Goal: Find specific page/section: Find specific page/section

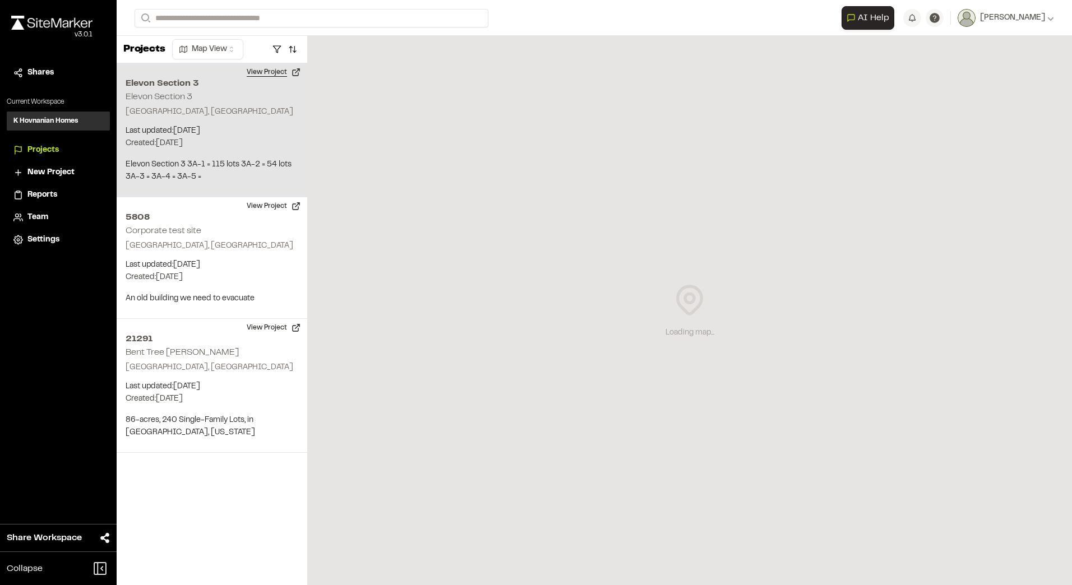
click at [274, 72] on button "View Project" at bounding box center [273, 72] width 67 height 18
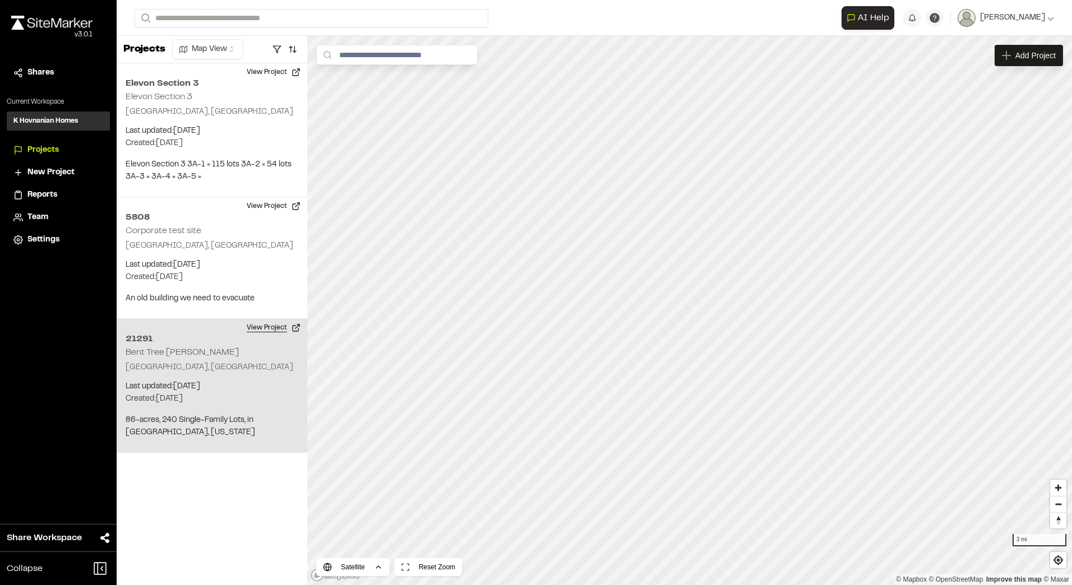
click at [271, 330] on button "View Project" at bounding box center [273, 328] width 67 height 18
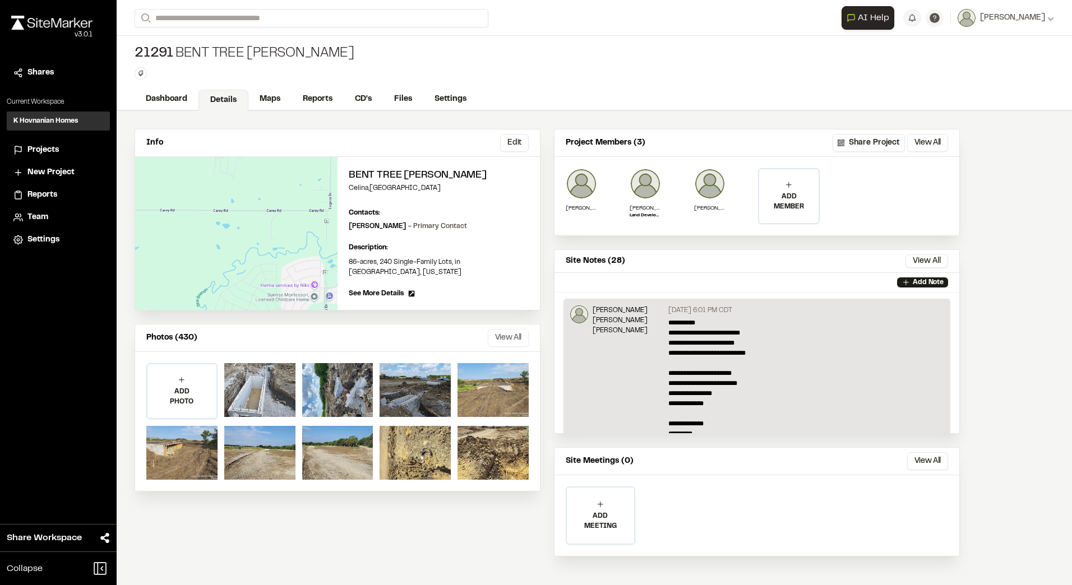
click at [505, 329] on button "View All" at bounding box center [508, 338] width 41 height 18
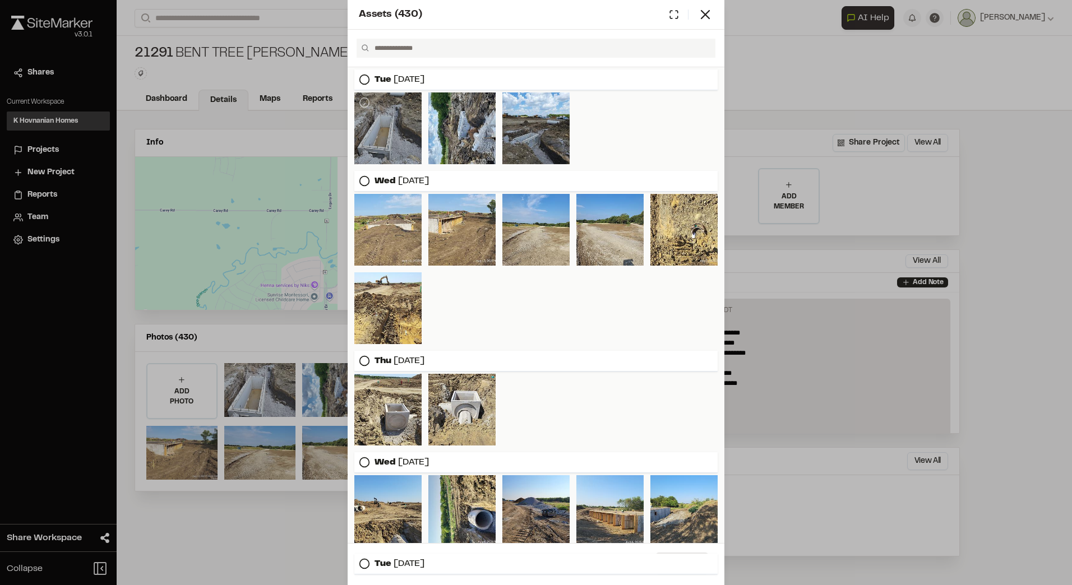
click at [403, 146] on div at bounding box center [387, 128] width 67 height 72
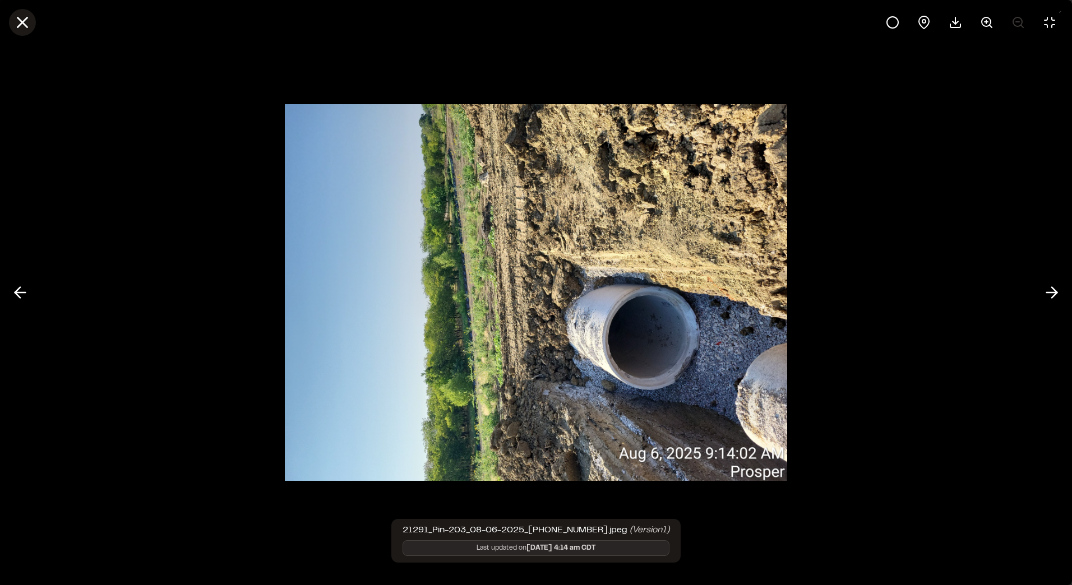
click at [17, 22] on icon at bounding box center [22, 22] width 19 height 19
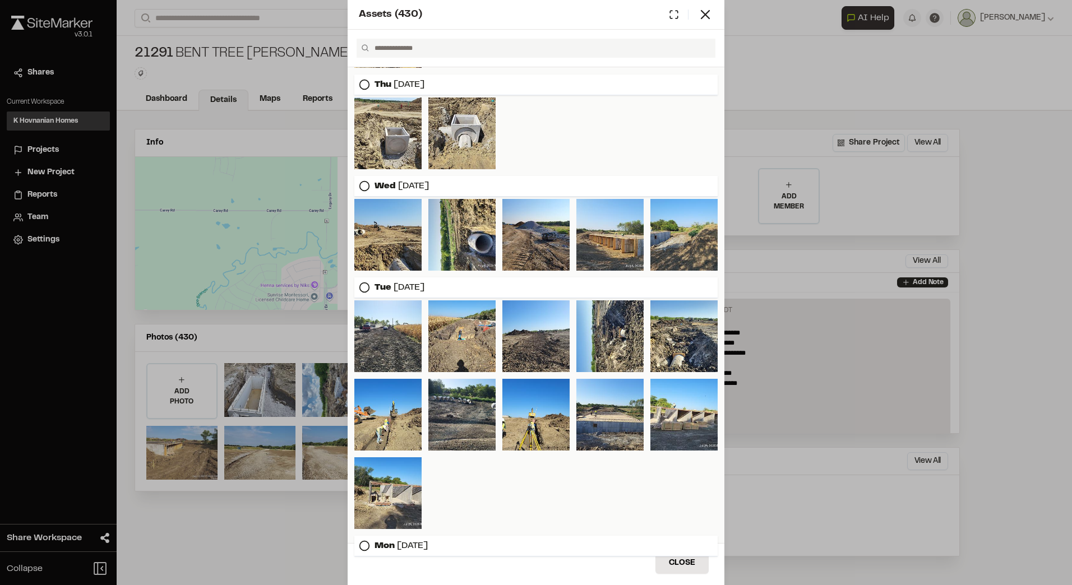
scroll to position [402, 0]
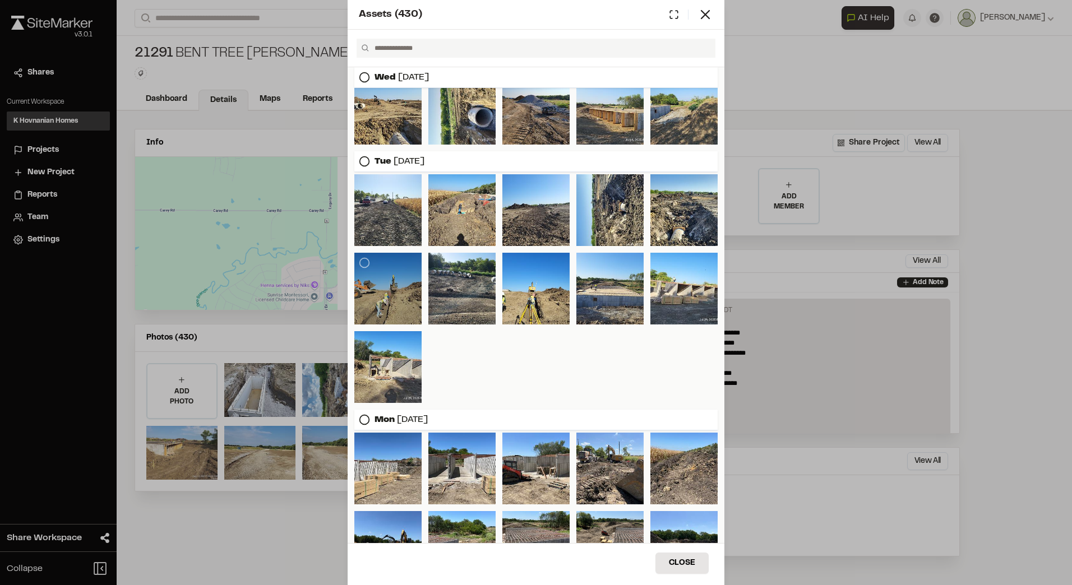
click at [386, 281] on div at bounding box center [387, 289] width 67 height 72
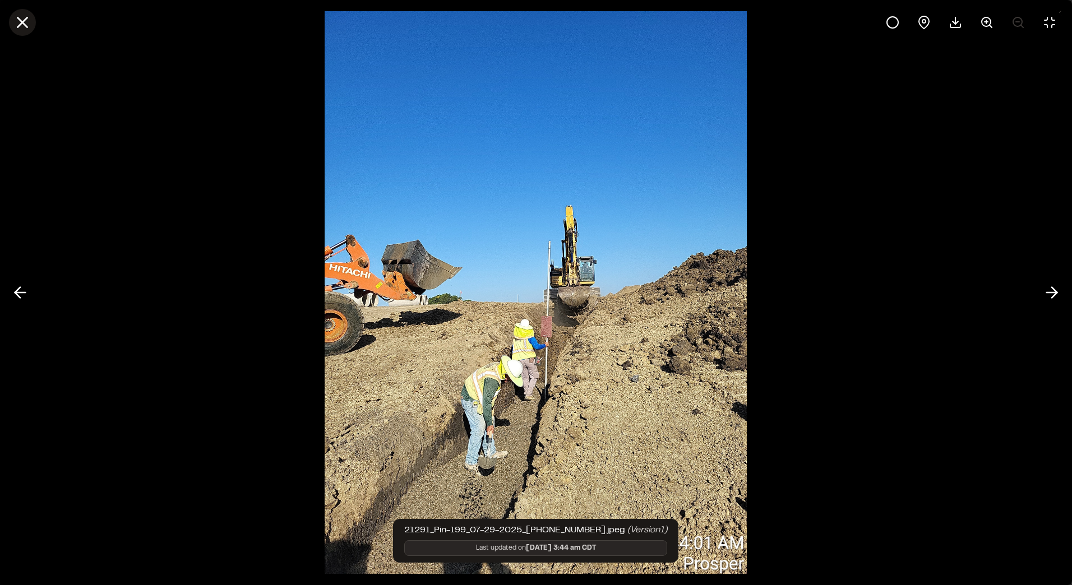
click at [14, 17] on icon at bounding box center [22, 22] width 19 height 19
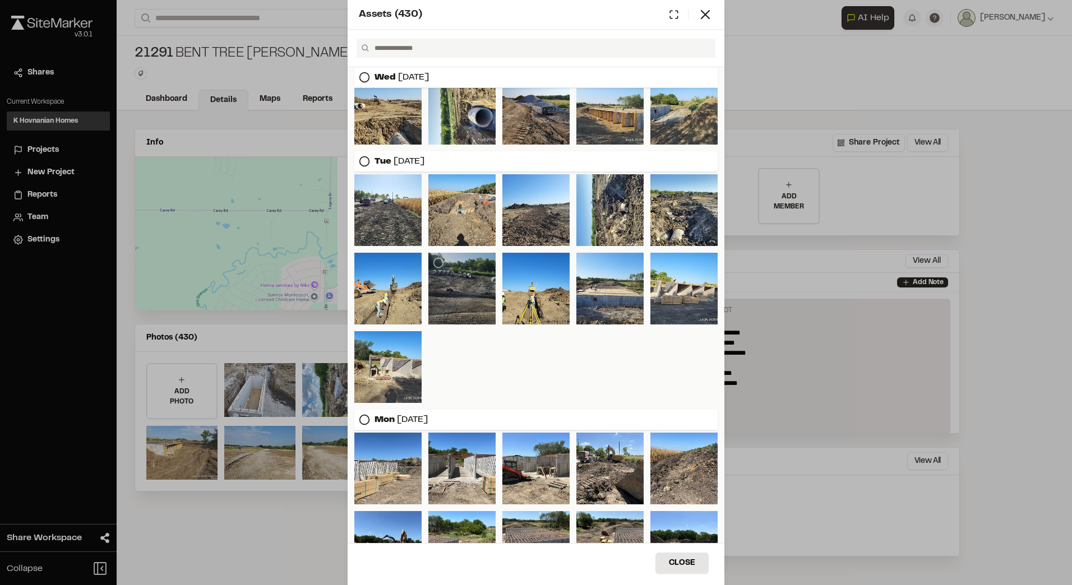
click at [473, 291] on div at bounding box center [461, 289] width 67 height 72
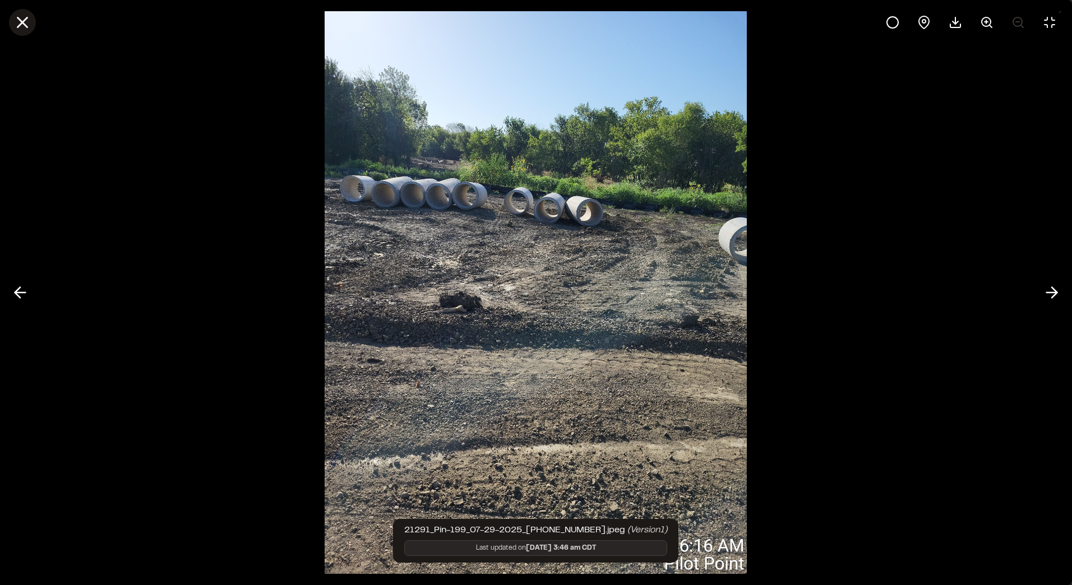
click at [30, 29] on icon at bounding box center [22, 22] width 19 height 19
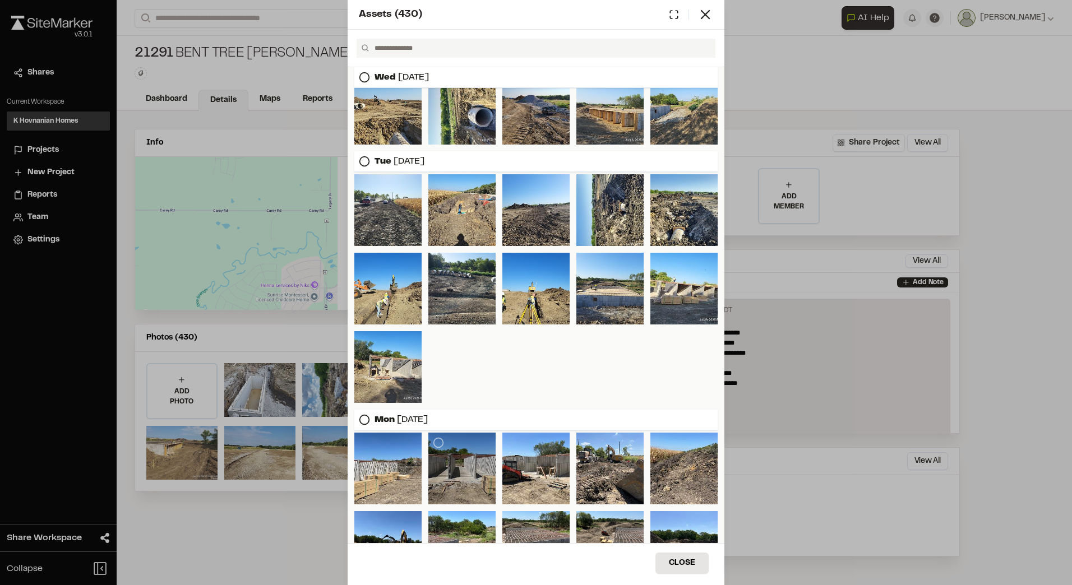
click at [465, 441] on div at bounding box center [461, 469] width 67 height 72
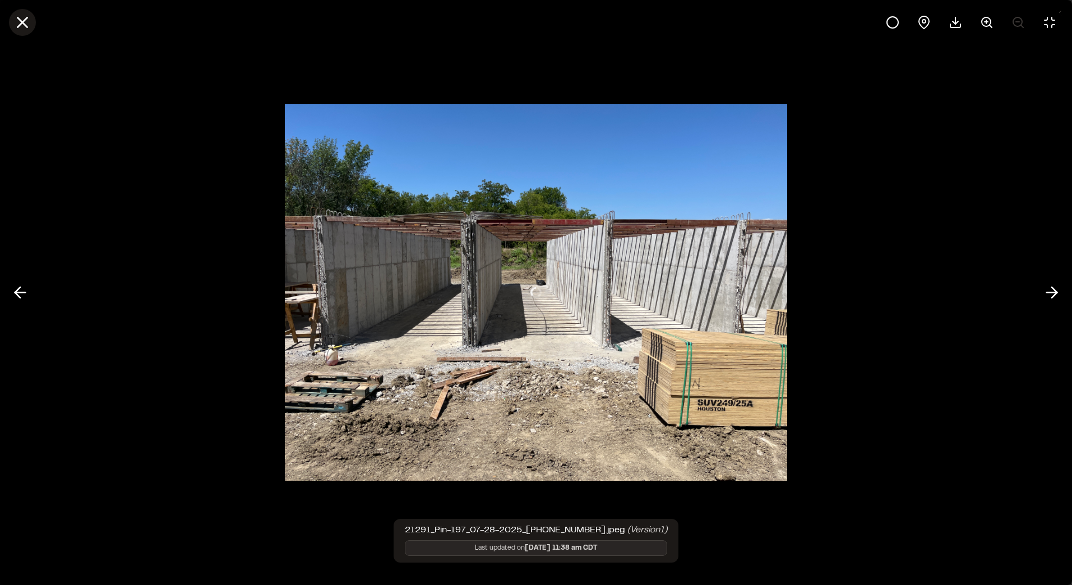
click at [20, 20] on line at bounding box center [23, 23] width 10 height 10
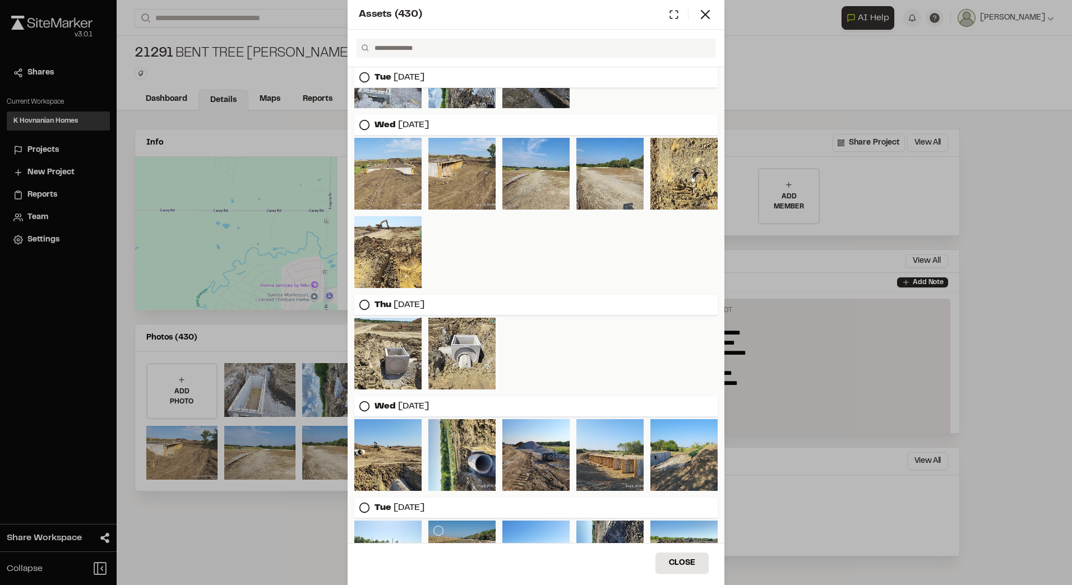
scroll to position [0, 0]
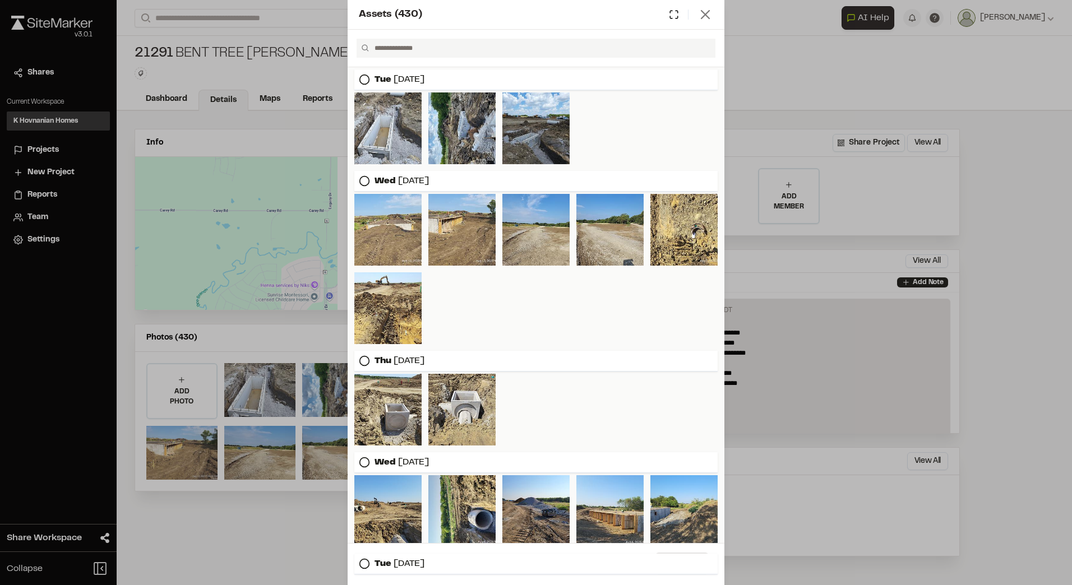
click at [710, 15] on icon at bounding box center [705, 15] width 16 height 16
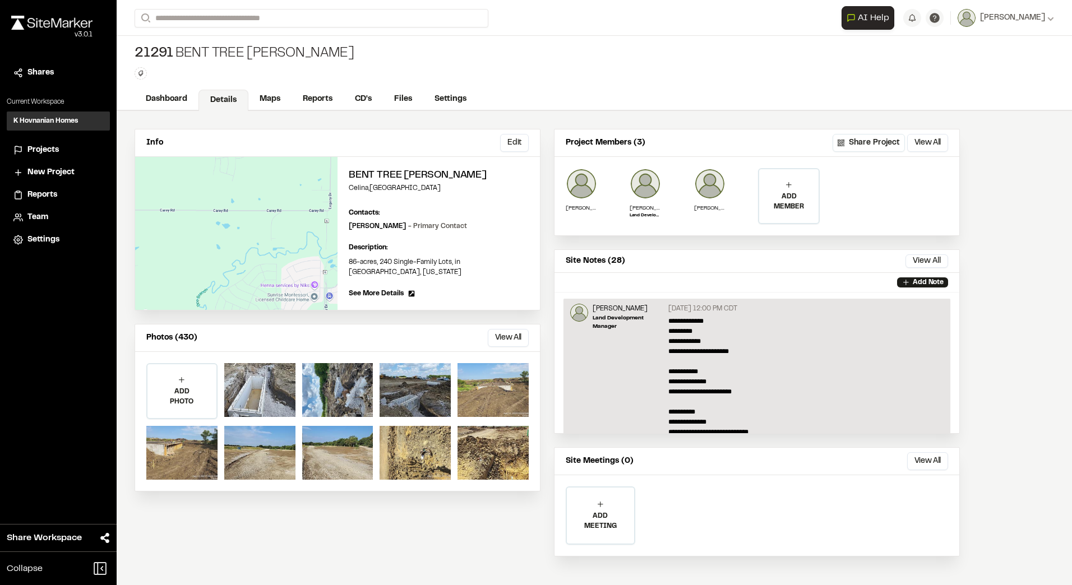
scroll to position [286, 0]
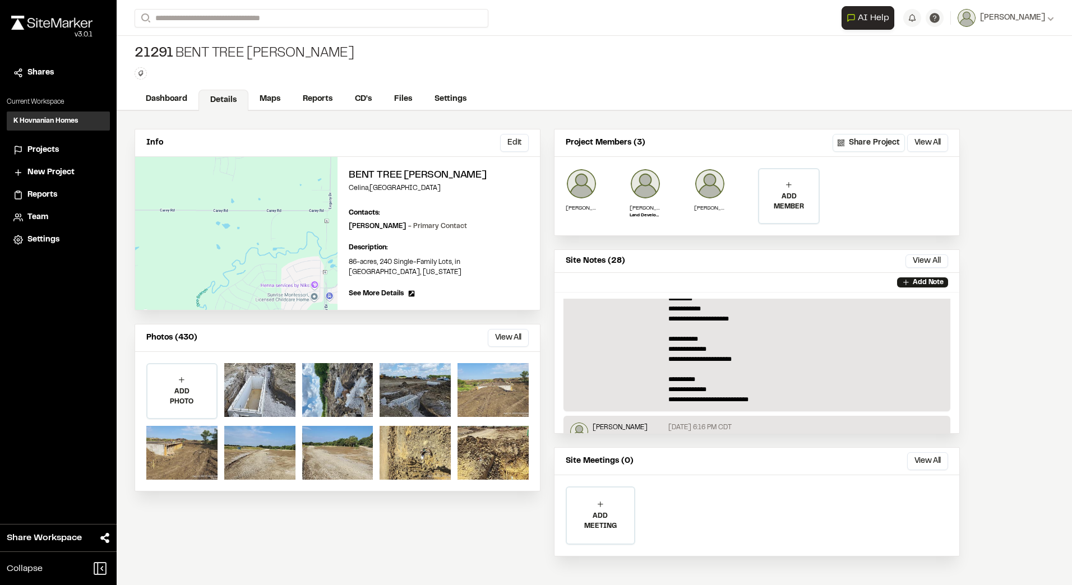
click at [766, 495] on div "**********" at bounding box center [756, 515] width 405 height 81
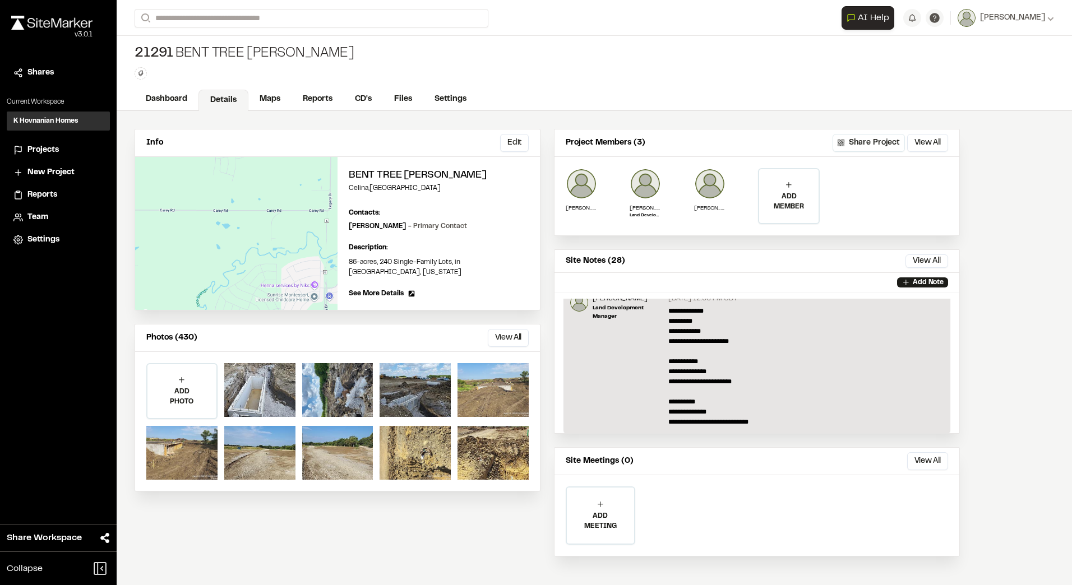
scroll to position [265, 0]
